Goal: Task Accomplishment & Management: Manage account settings

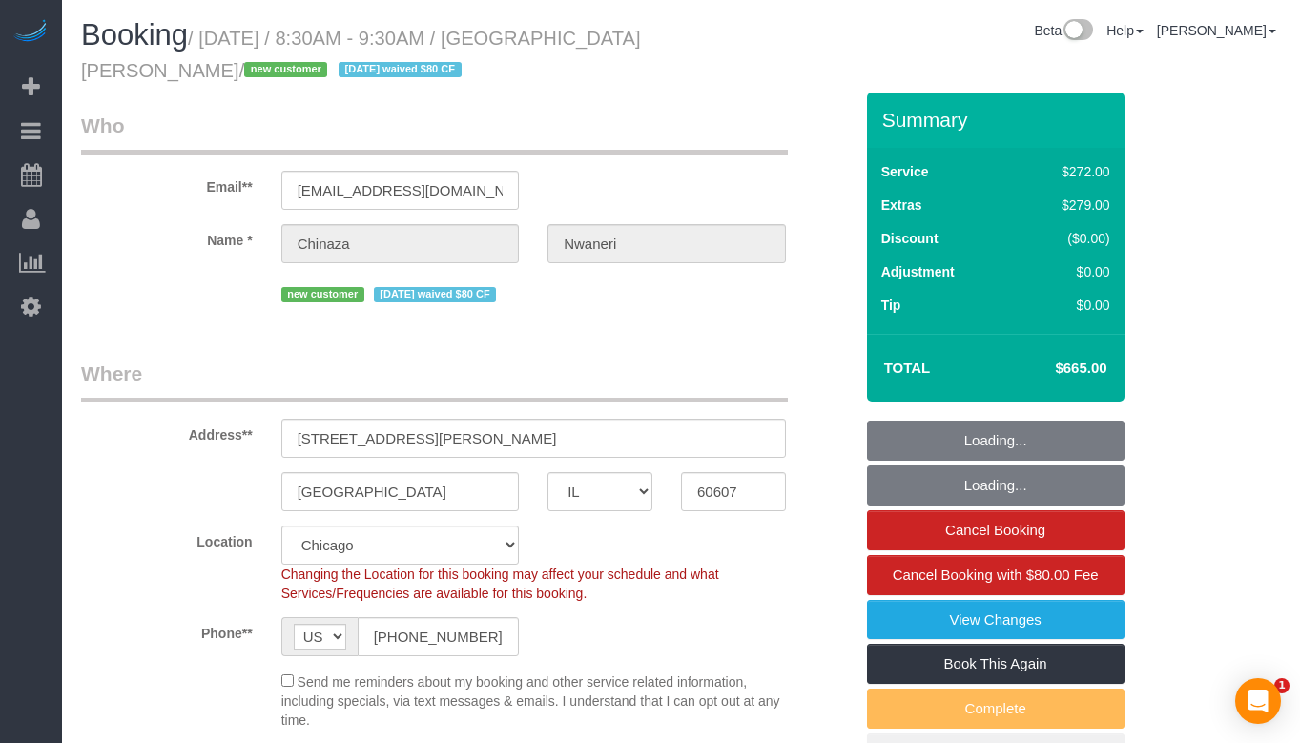
select select "IL"
select select "513"
select select "8"
select select "string:fspay-25149b6a-3529-4f14-80b5-01f13894909e"
select select "number:1"
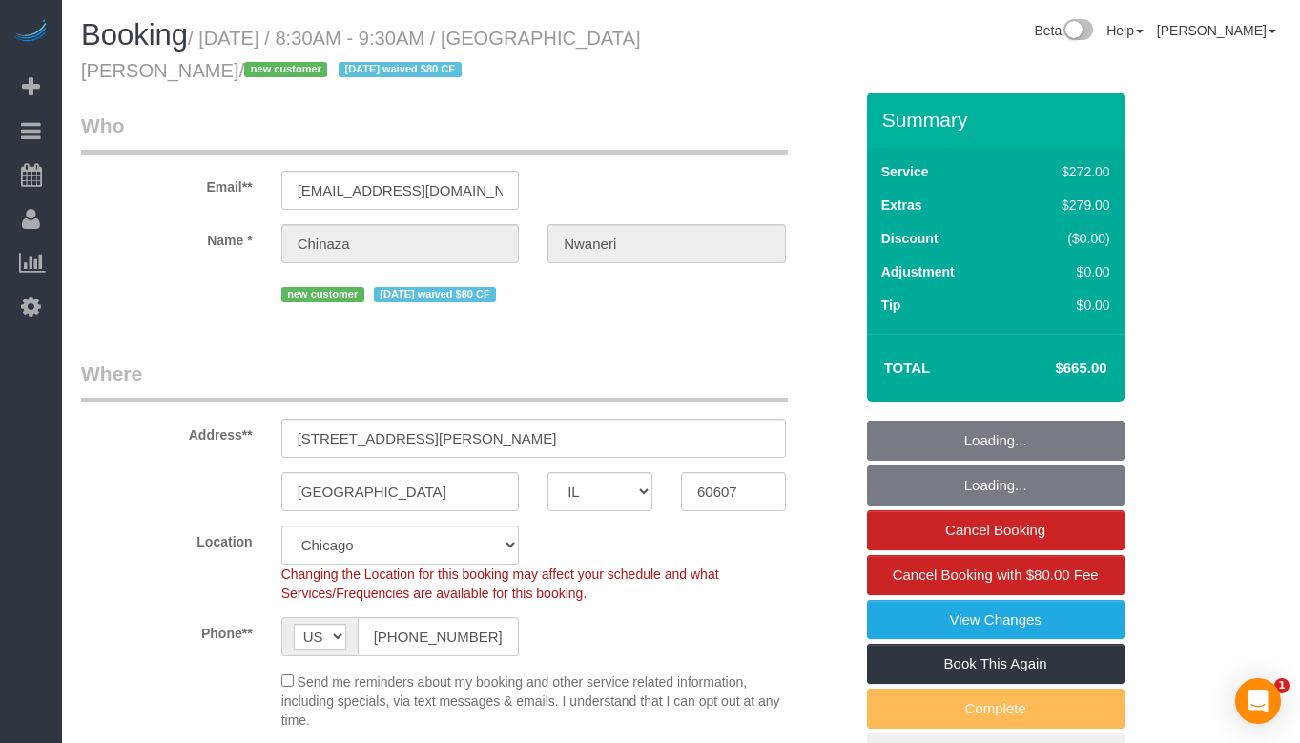
select select "number:58"
select select "number:139"
select select "number:106"
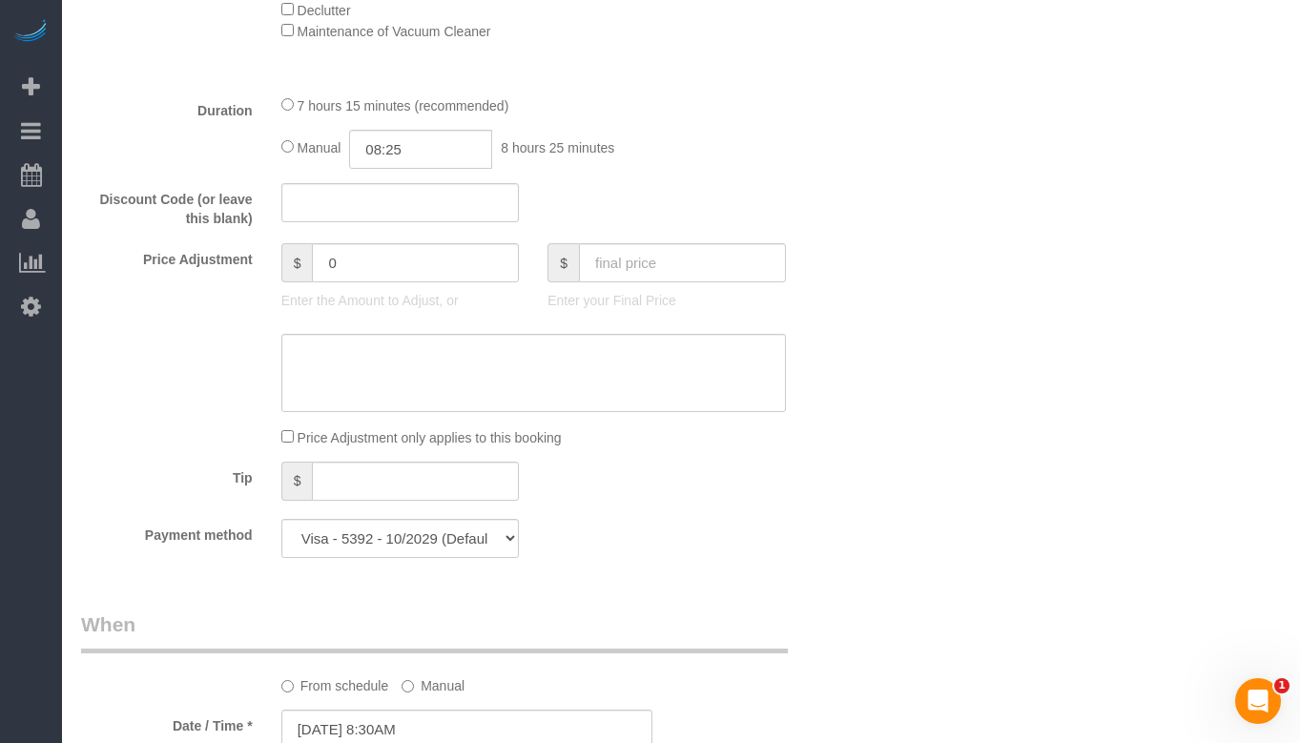
scroll to position [1501, 0]
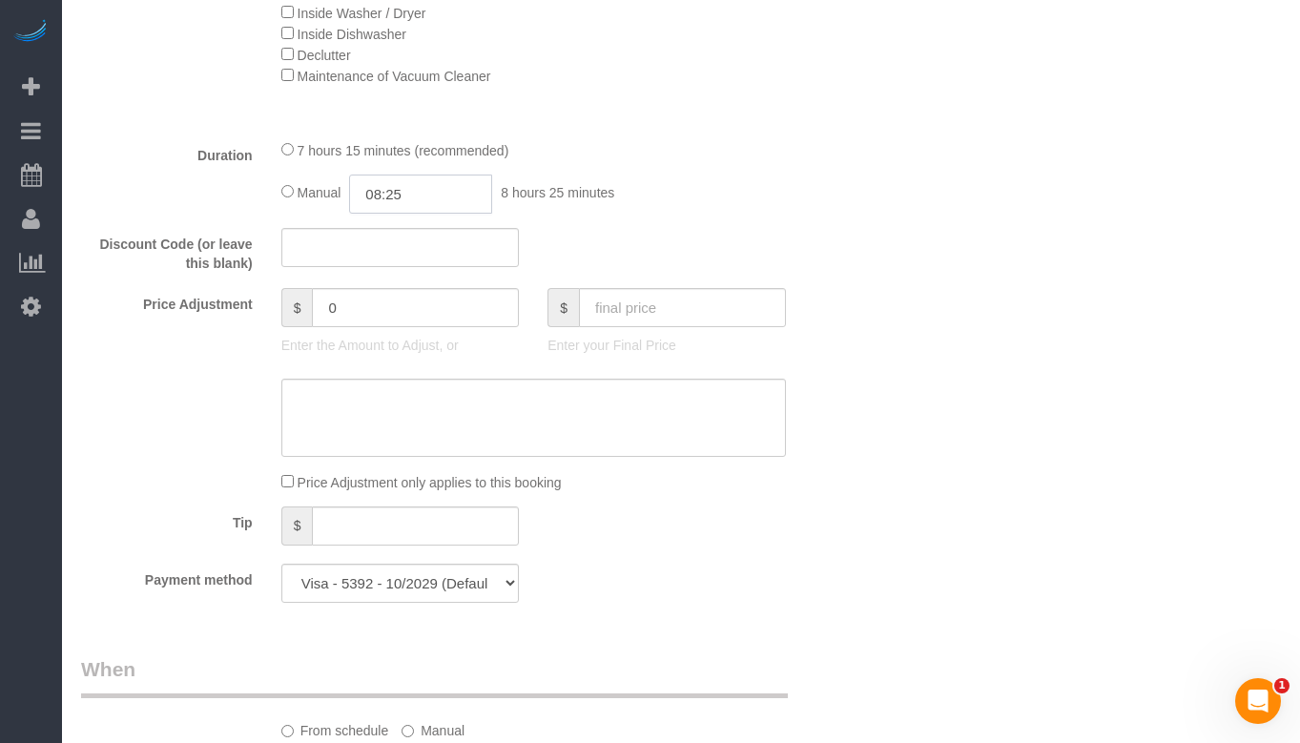
click at [393, 202] on input "08:25" at bounding box center [420, 194] width 143 height 39
click at [387, 192] on input "08:25" at bounding box center [420, 194] width 143 height 39
click at [398, 194] on input "04:25" at bounding box center [420, 194] width 143 height 39
type input "04:15"
click at [709, 186] on div "Manual 04:15 4 hours 15 minutes" at bounding box center [533, 194] width 505 height 39
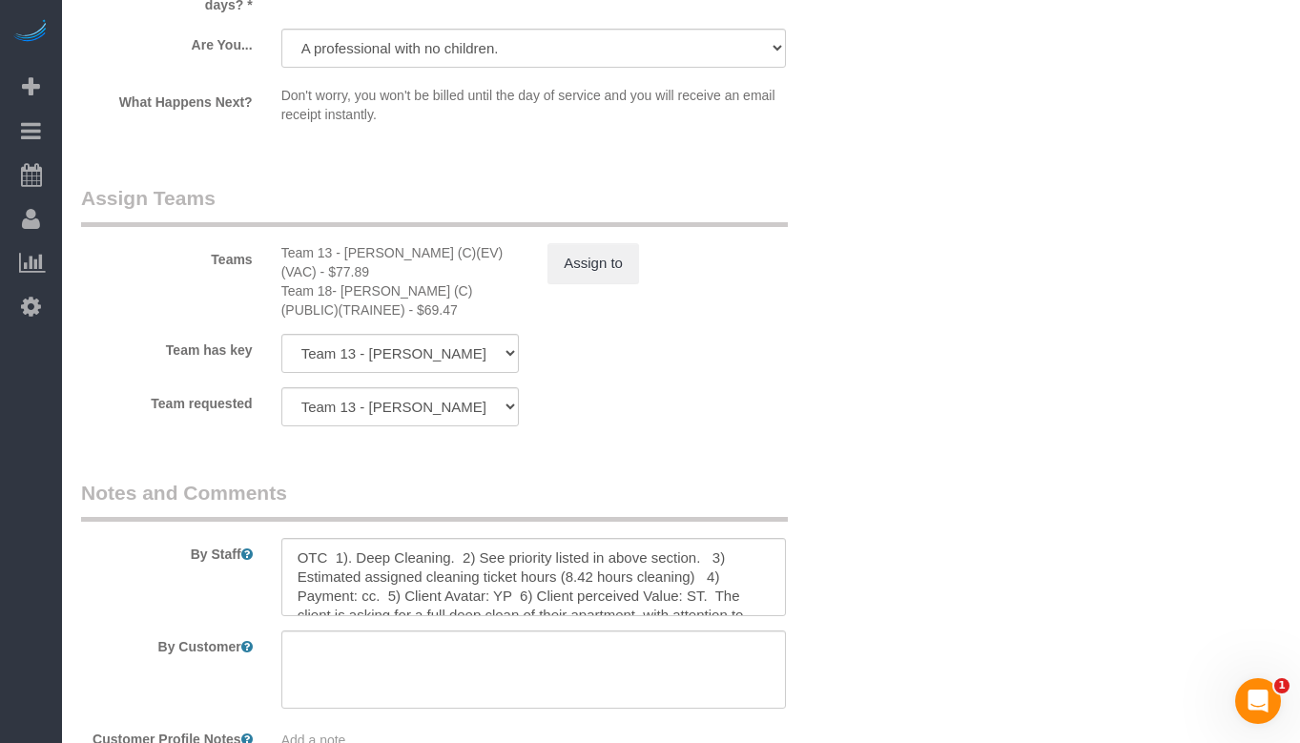
scroll to position [3314, 0]
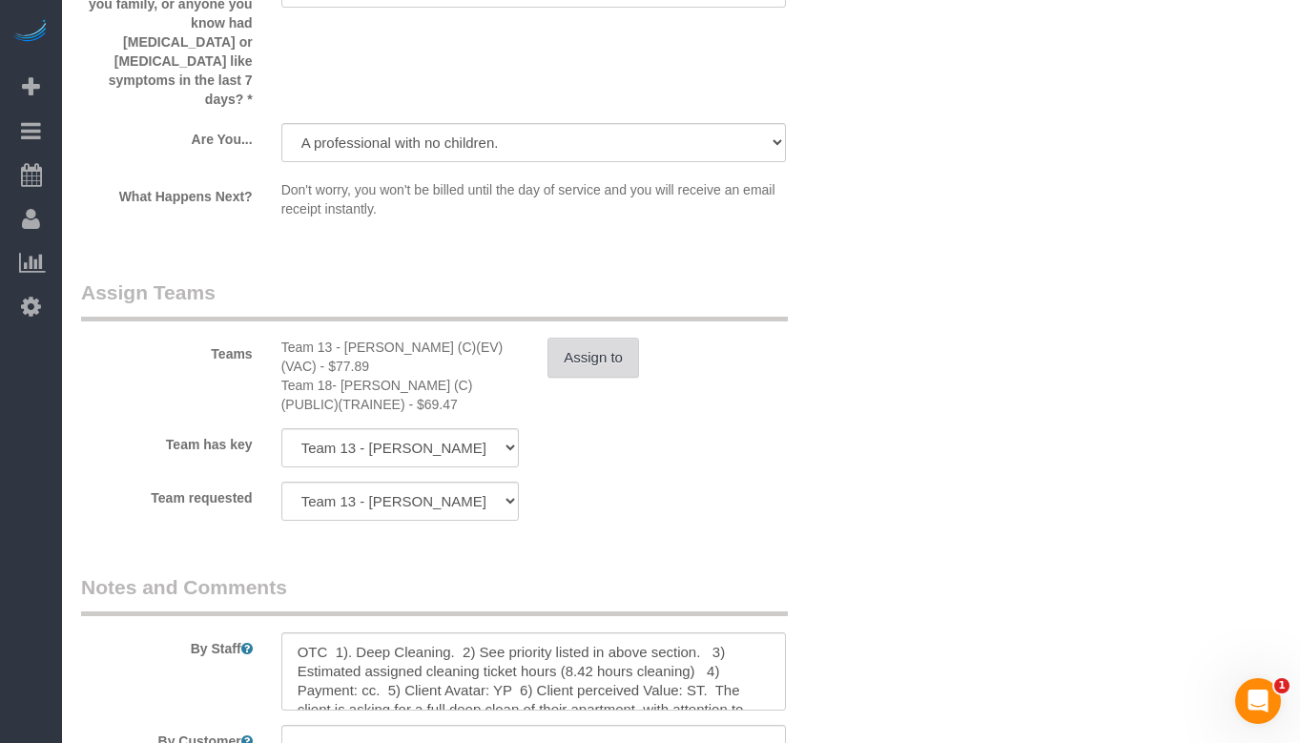
click at [627, 338] on button "Assign to" at bounding box center [594, 358] width 92 height 40
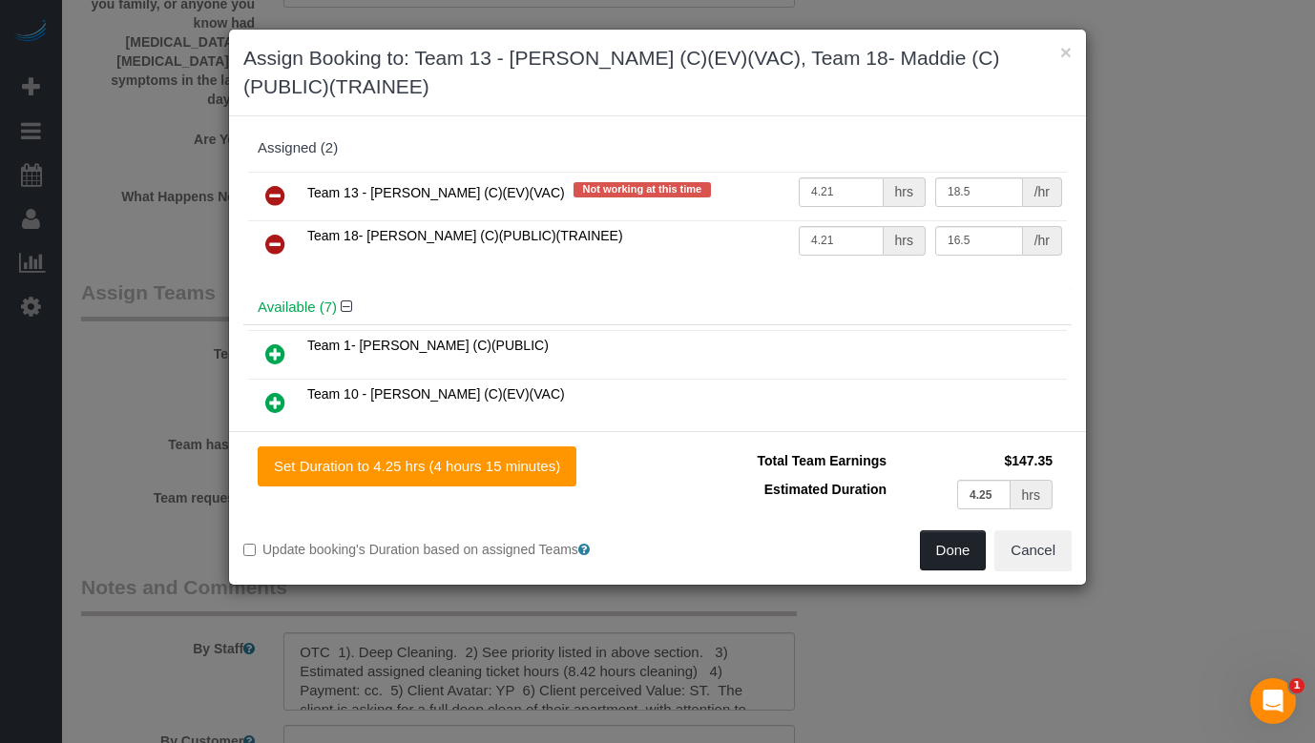
click at [930, 561] on button "Done" at bounding box center [953, 550] width 67 height 40
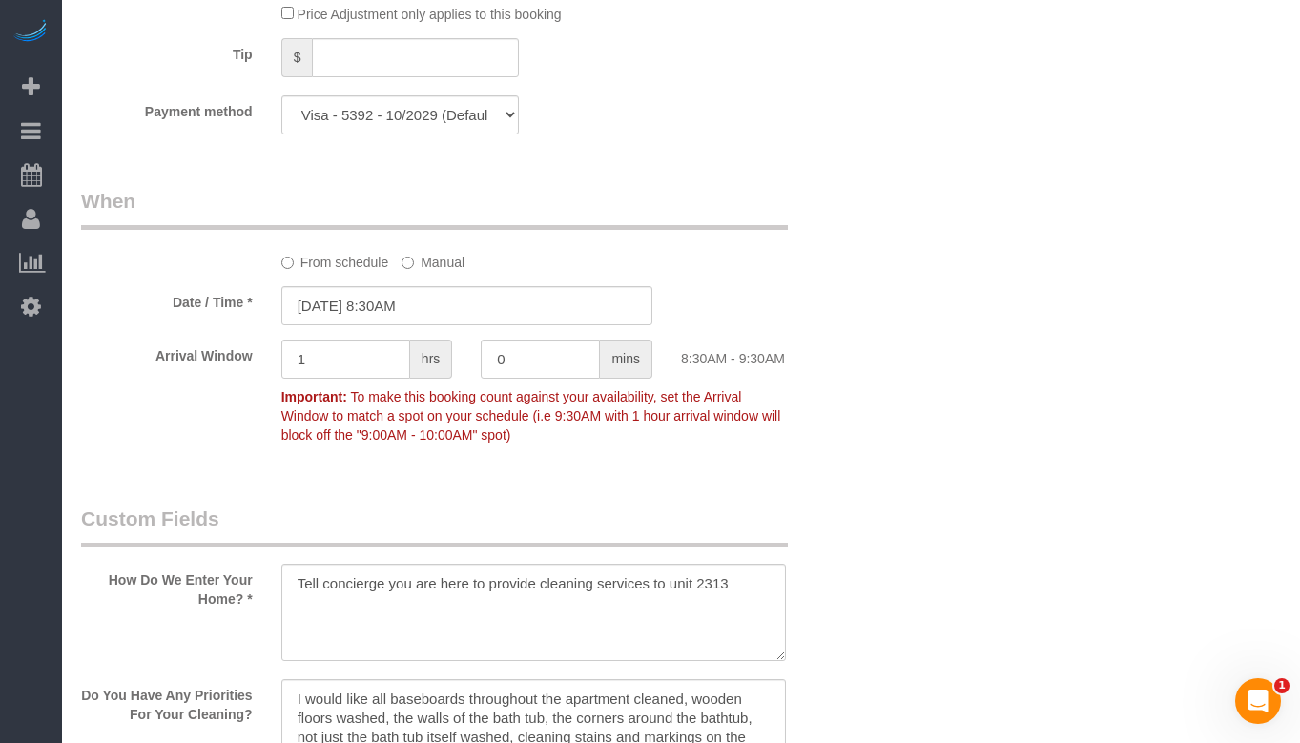
scroll to position [1982, 0]
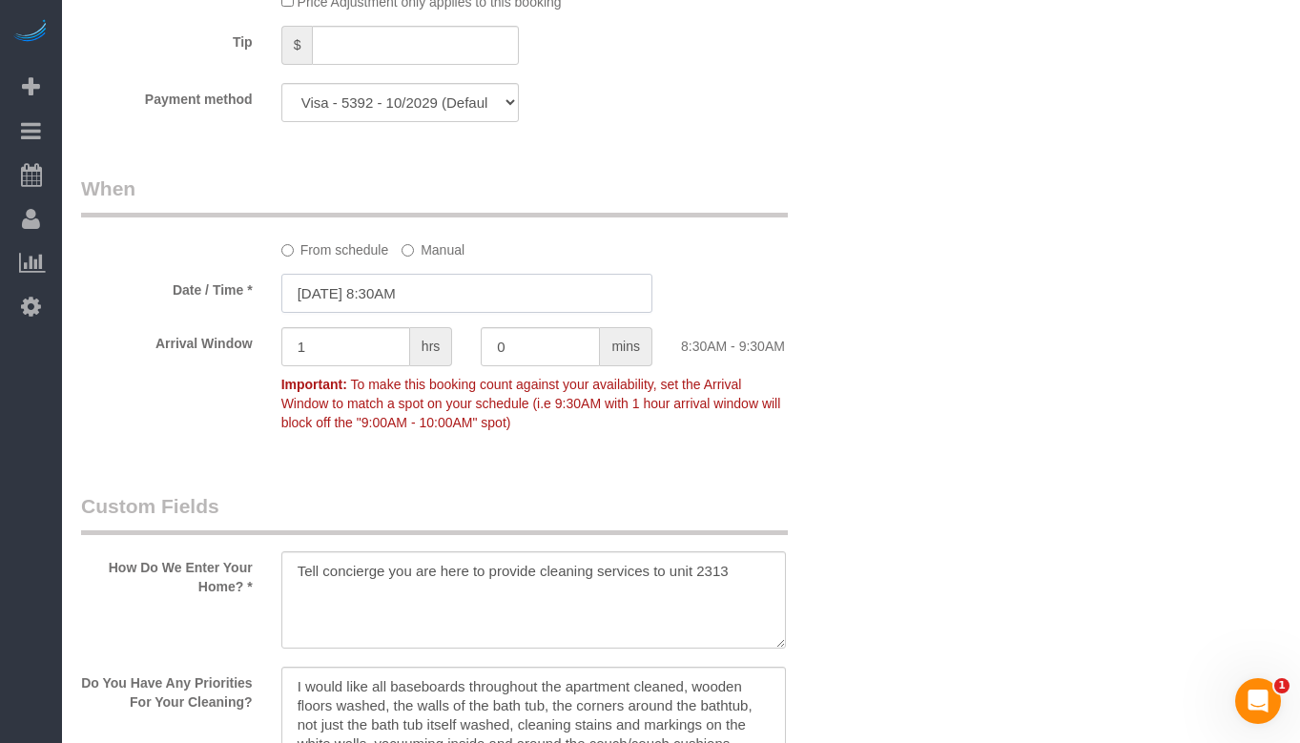
click at [474, 287] on input "10/03/2025 8:30AM" at bounding box center [466, 293] width 371 height 39
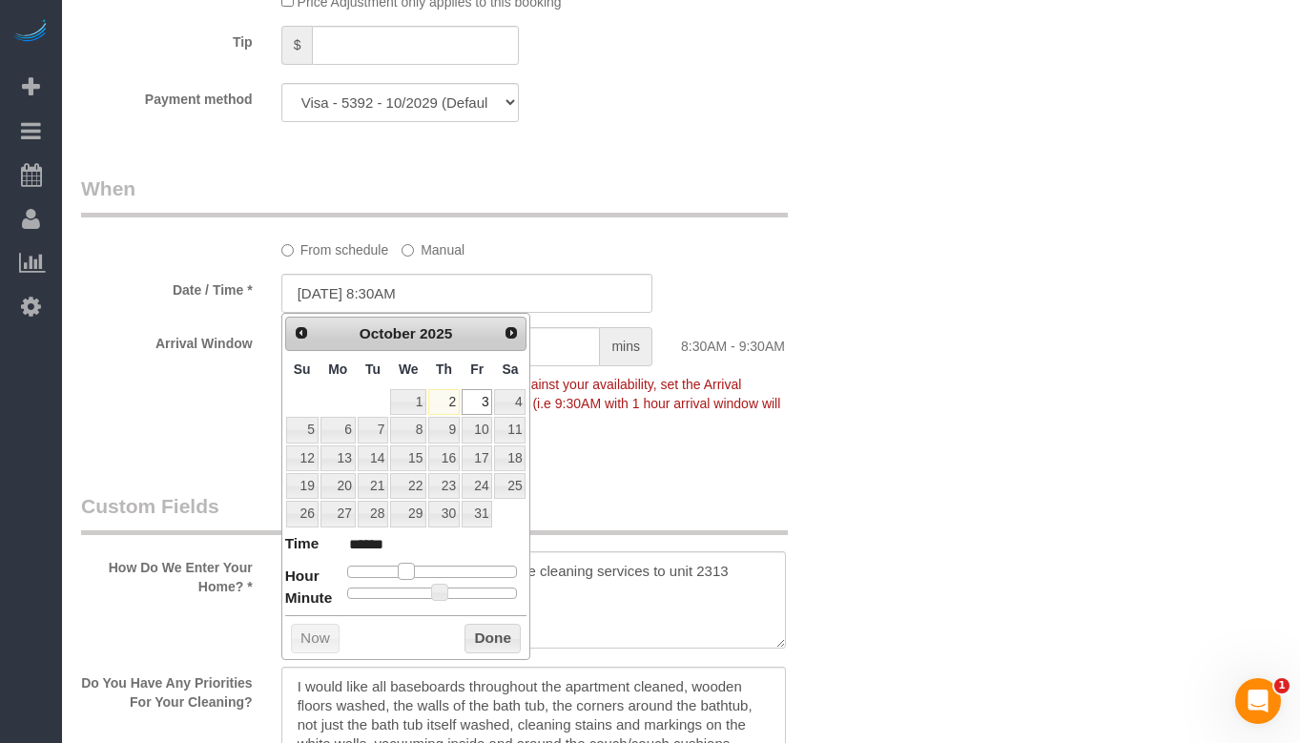
click at [406, 575] on span at bounding box center [406, 571] width 17 height 17
click at [408, 577] on span at bounding box center [406, 571] width 17 height 17
click at [486, 634] on button "Done" at bounding box center [493, 639] width 56 height 31
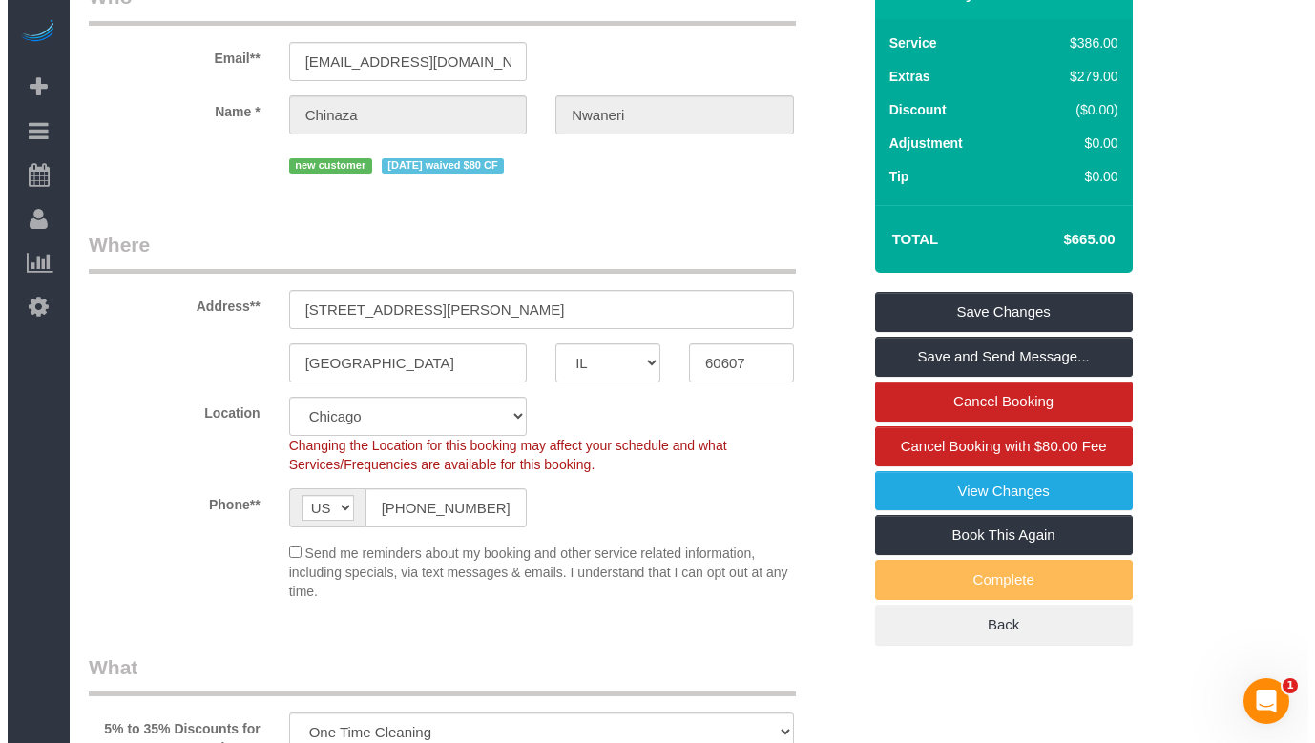
scroll to position [0, 0]
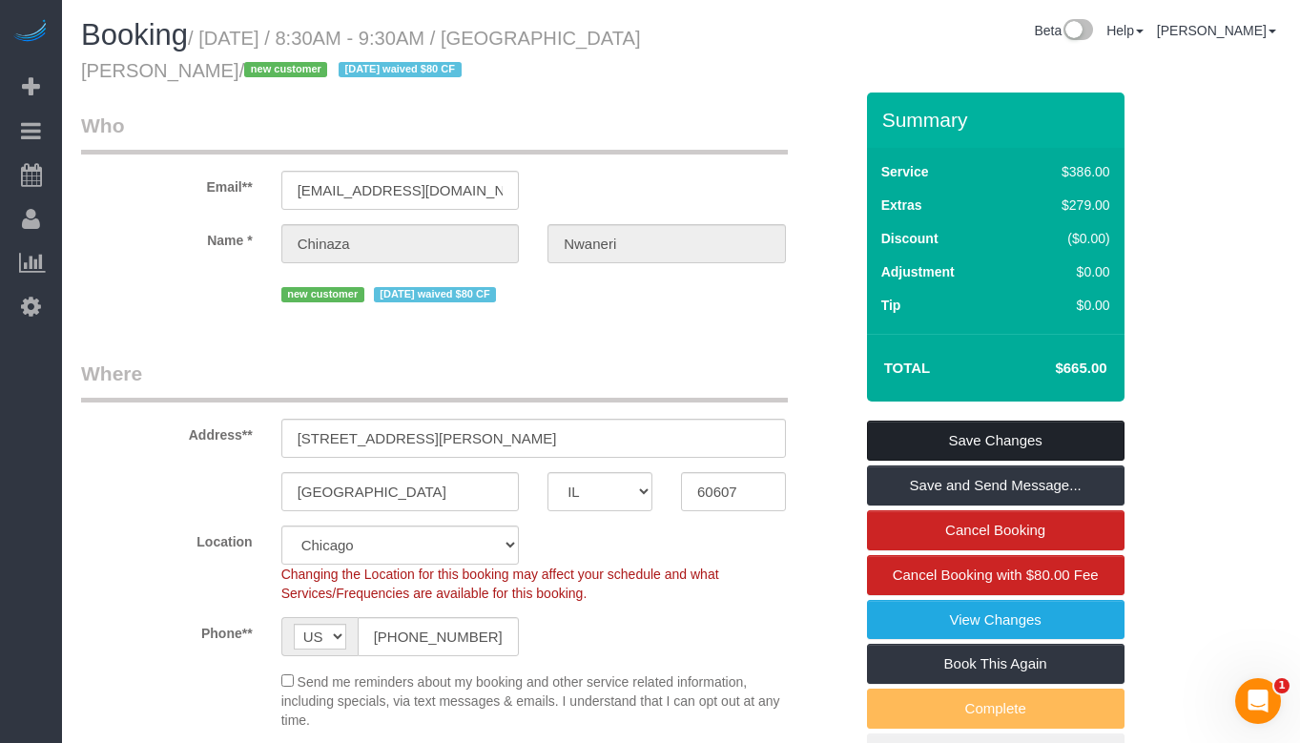
click at [1057, 442] on link "Save Changes" at bounding box center [996, 441] width 258 height 40
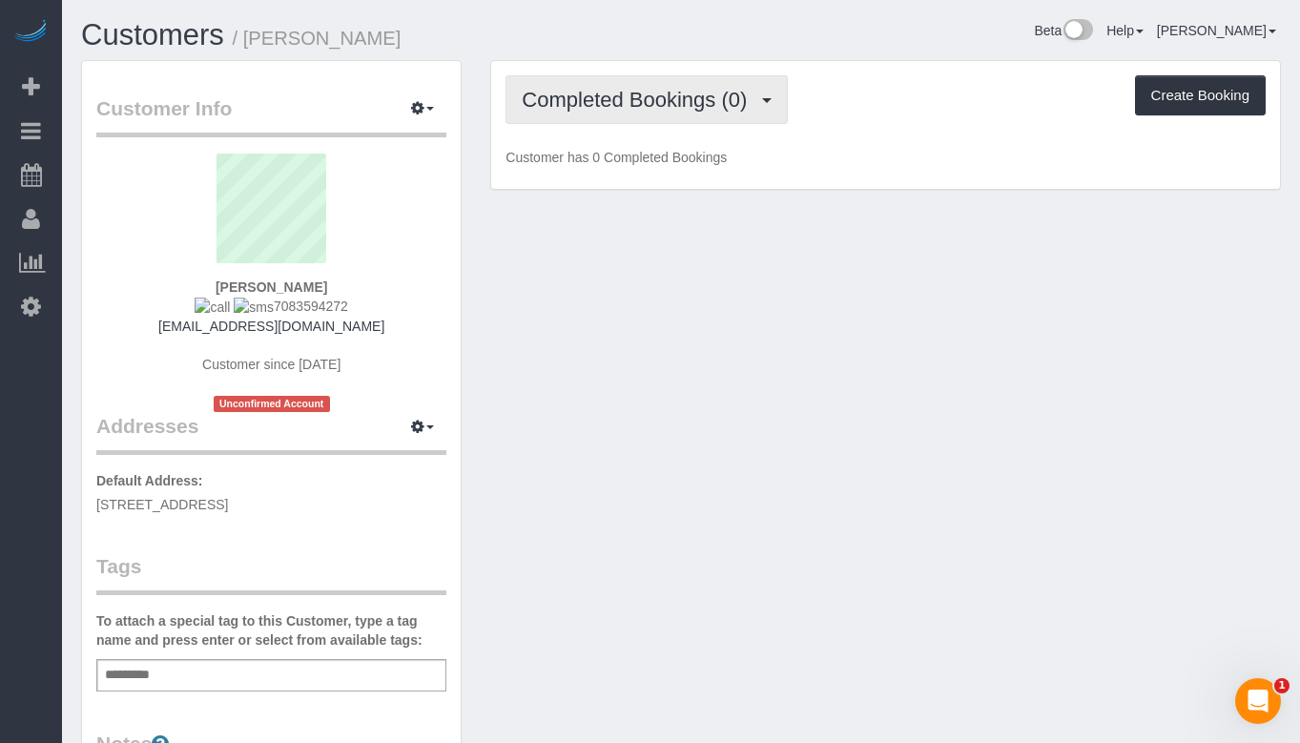
click at [728, 96] on span "Completed Bookings (0)" at bounding box center [639, 100] width 235 height 24
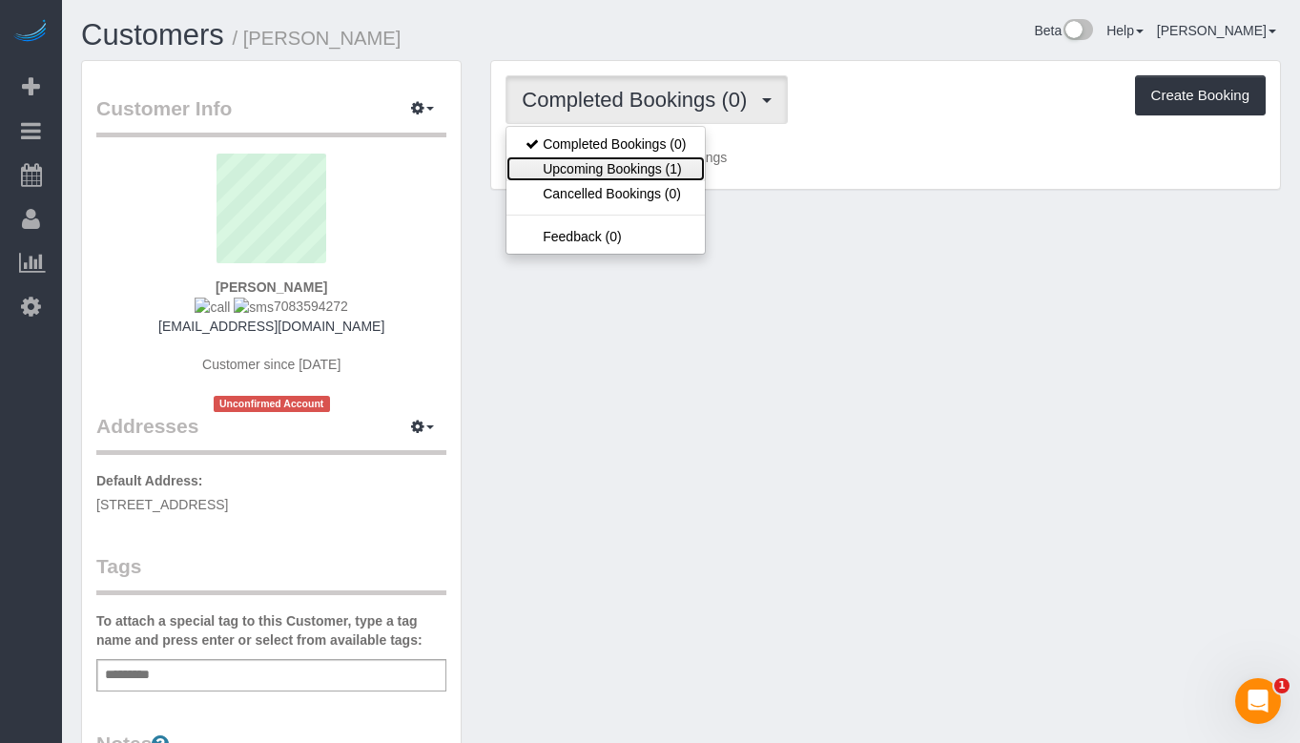
click at [650, 171] on link "Upcoming Bookings (1)" at bounding box center [606, 168] width 198 height 25
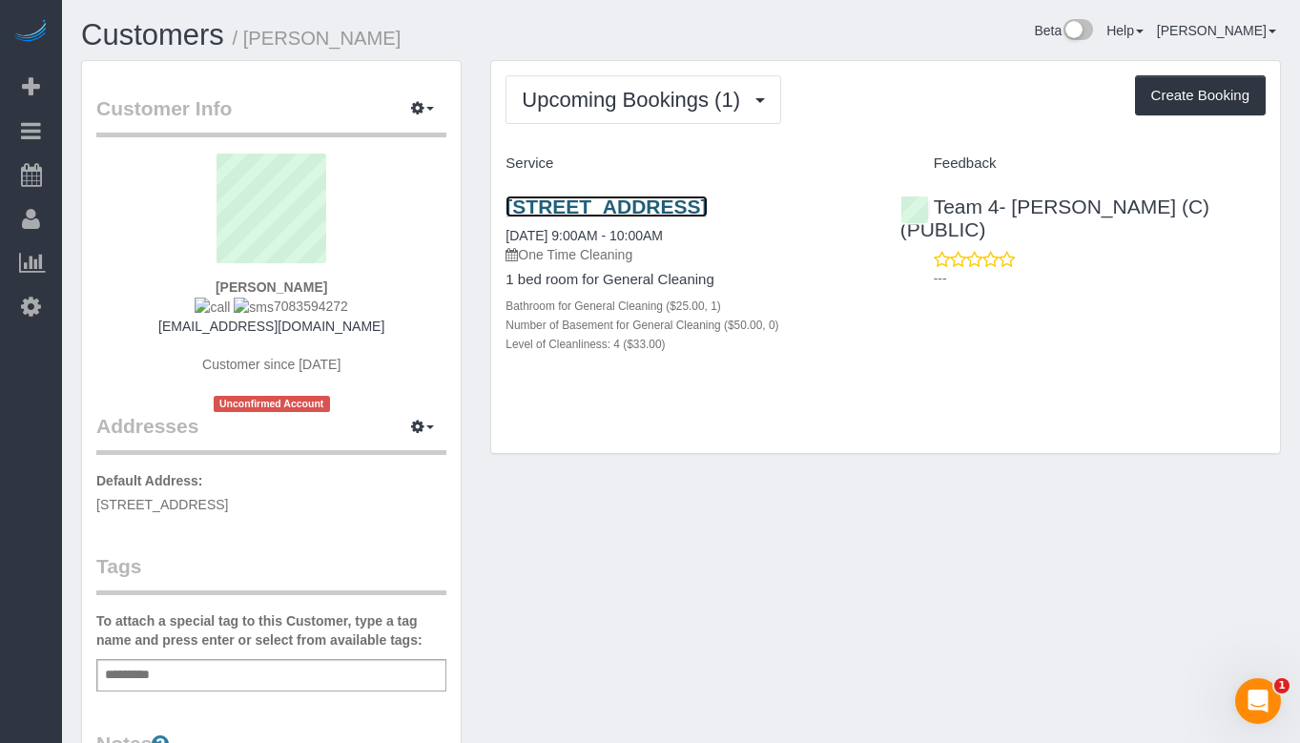
click at [707, 211] on link "[STREET_ADDRESS]" at bounding box center [606, 207] width 201 height 22
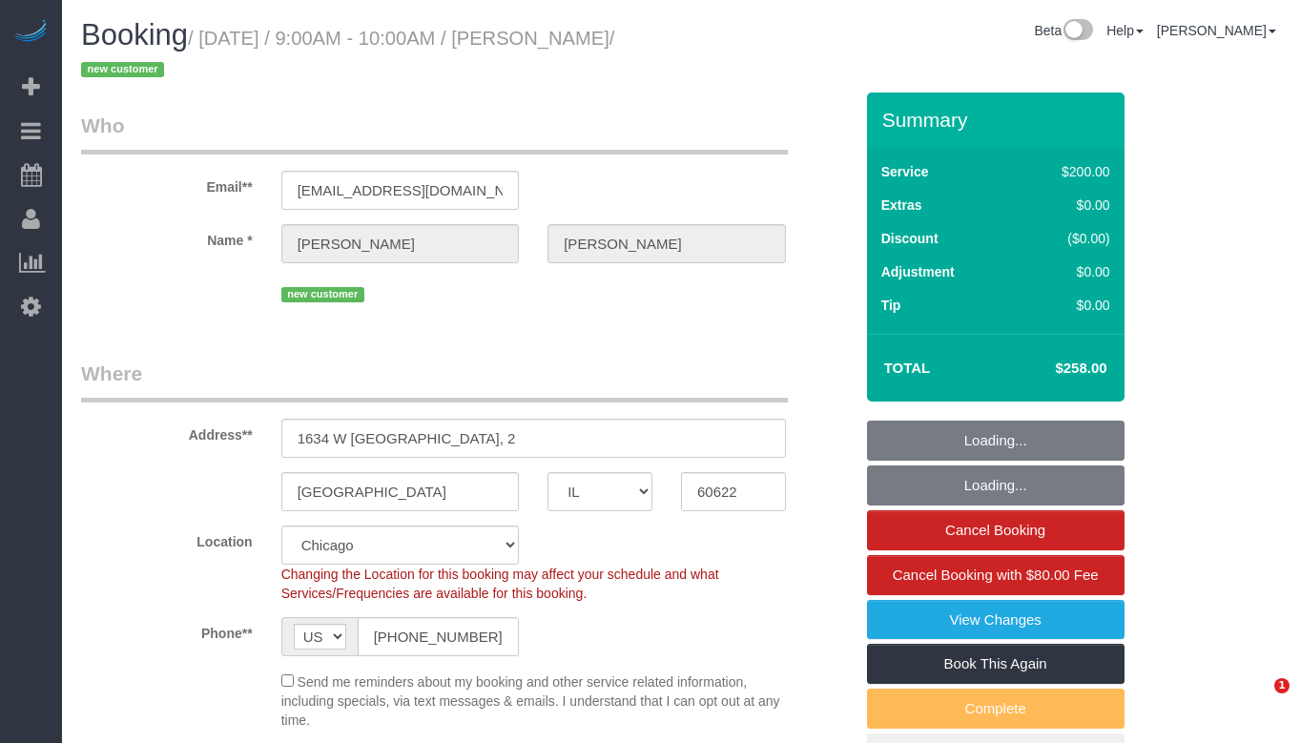
select select "IL"
select select "object:743"
select select "512"
select select "number:1"
select select "number:58"
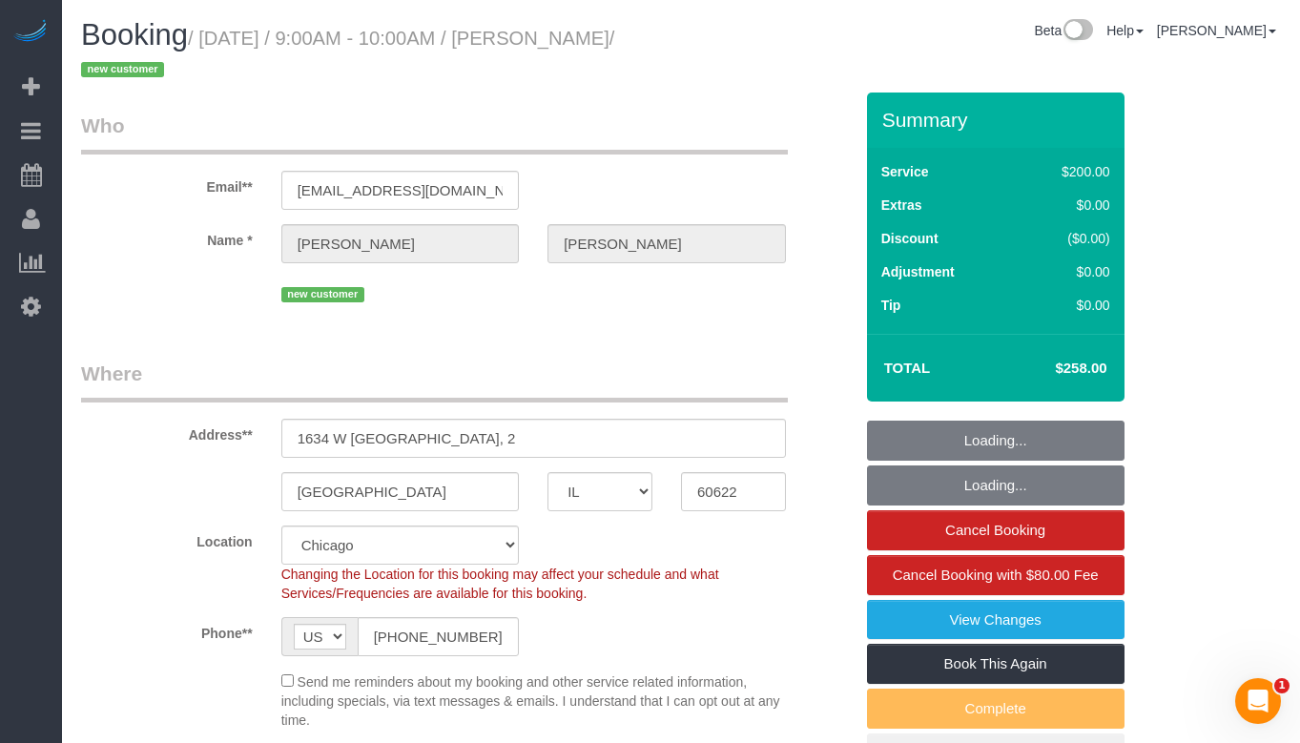
select select "number:139"
select select "number:106"
select select "4"
